Goal: Task Accomplishment & Management: Use online tool/utility

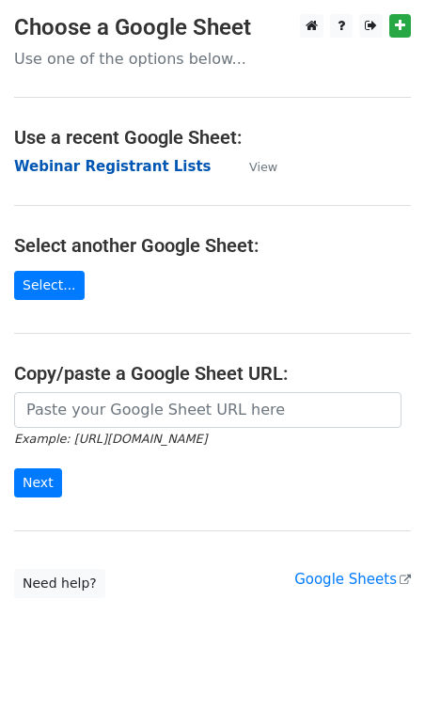
click at [72, 171] on strong "Webinar Registrant Lists" at bounding box center [112, 166] width 197 height 17
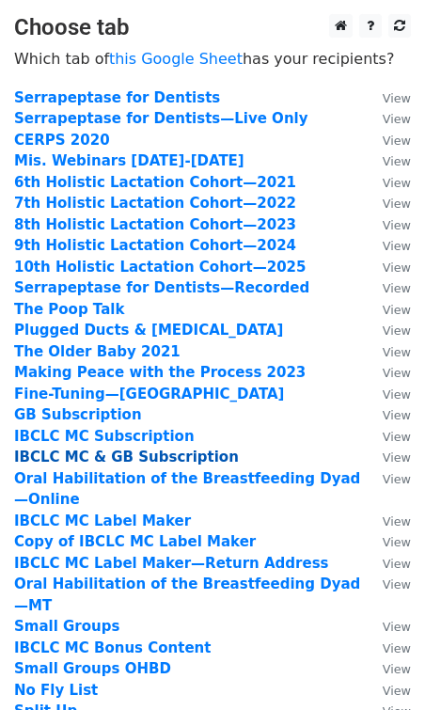
click at [105, 458] on strong "IBCLC MC & GB Subscription" at bounding box center [126, 456] width 225 height 17
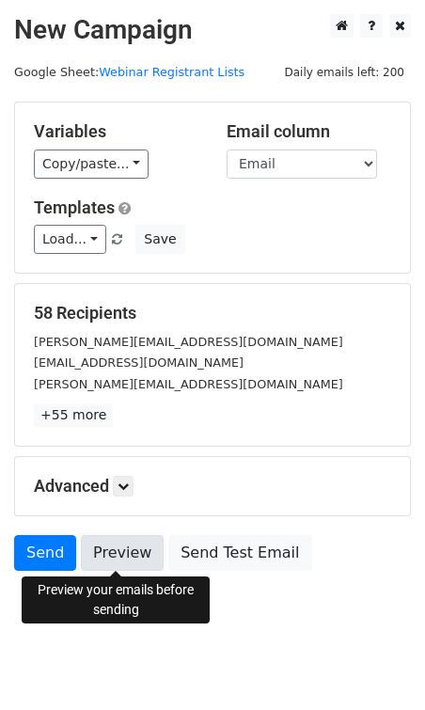
click at [111, 548] on link "Preview" at bounding box center [122, 553] width 83 height 36
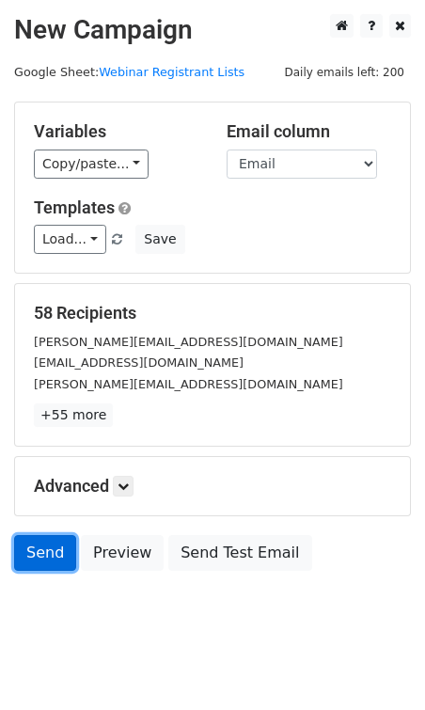
click at [55, 552] on link "Send" at bounding box center [45, 553] width 62 height 36
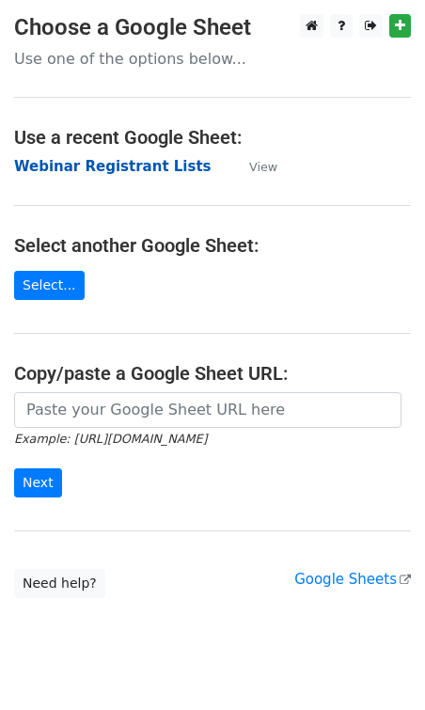
click at [118, 173] on strong "Webinar Registrant Lists" at bounding box center [112, 166] width 197 height 17
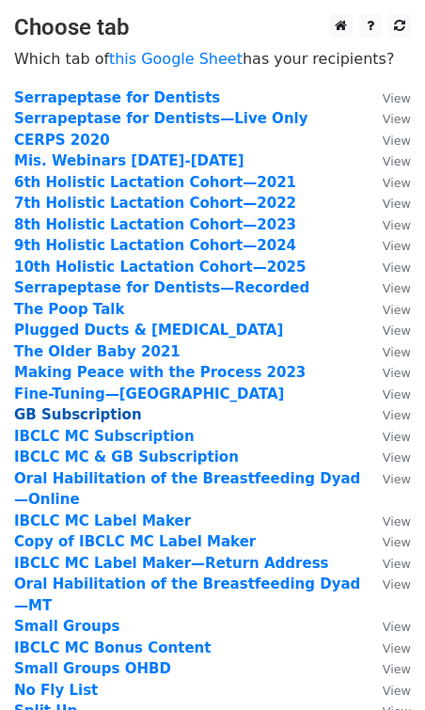
click at [98, 415] on strong "GB Subscription" at bounding box center [78, 414] width 128 height 17
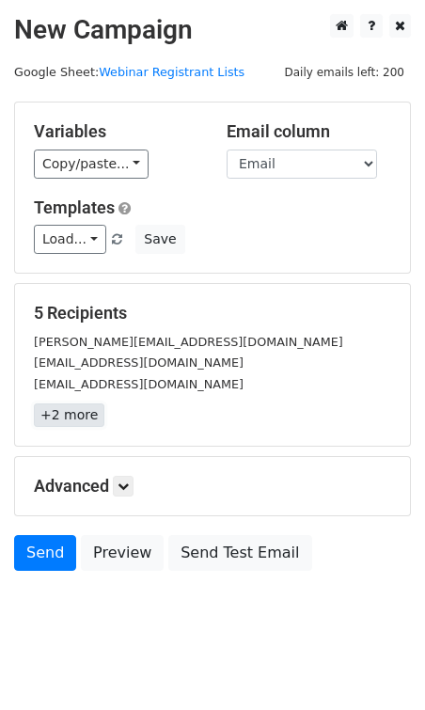
click at [74, 410] on link "+2 more" at bounding box center [69, 415] width 71 height 24
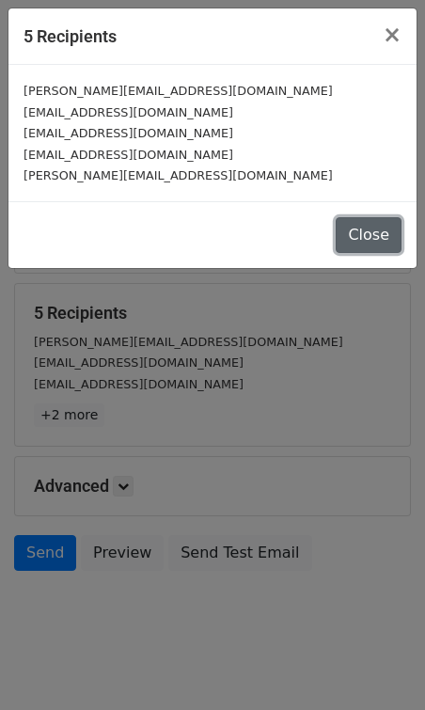
click at [366, 245] on button "Close" at bounding box center [369, 235] width 66 height 36
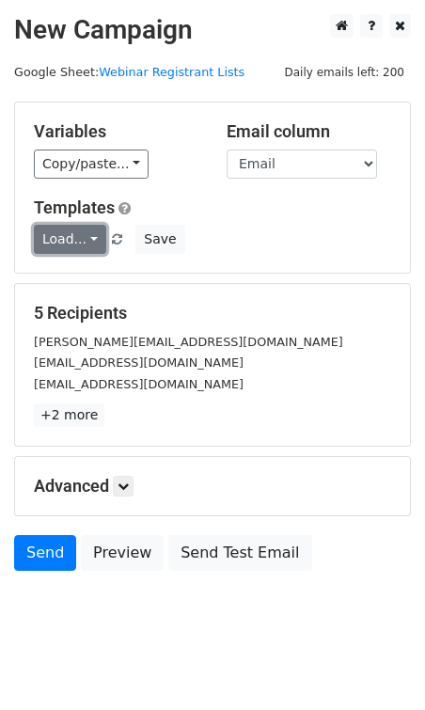
click at [57, 243] on link "Load..." at bounding box center [70, 239] width 72 height 29
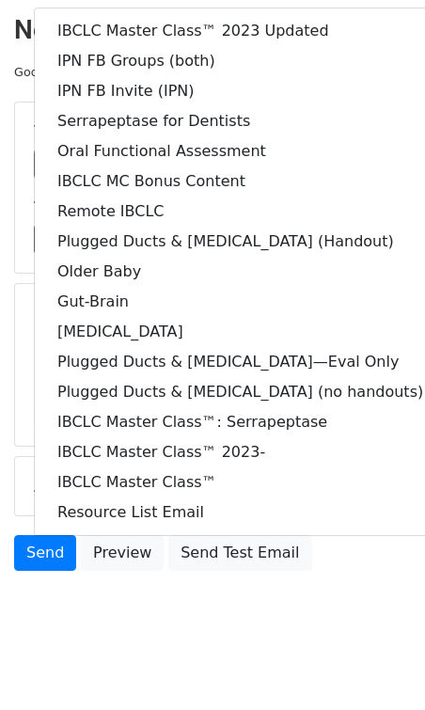
click at [176, 635] on body "New Campaign Daily emails left: 200 Google Sheet: Webinar Registrant Lists Vari…" at bounding box center [212, 334] width 425 height 641
